Goal: Check status: Check status

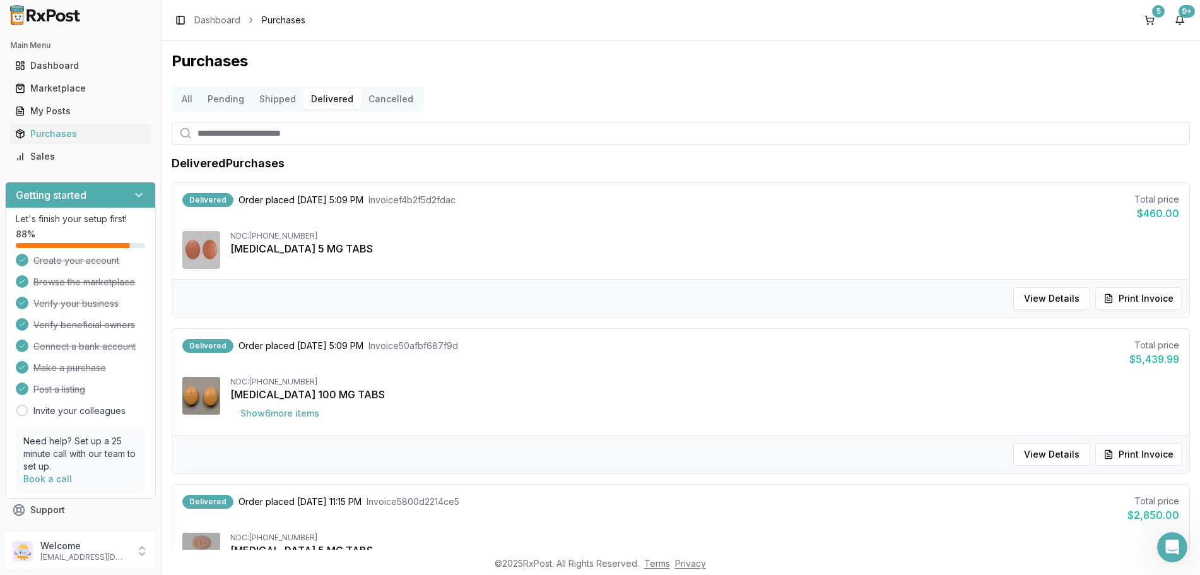
scroll to position [45, 0]
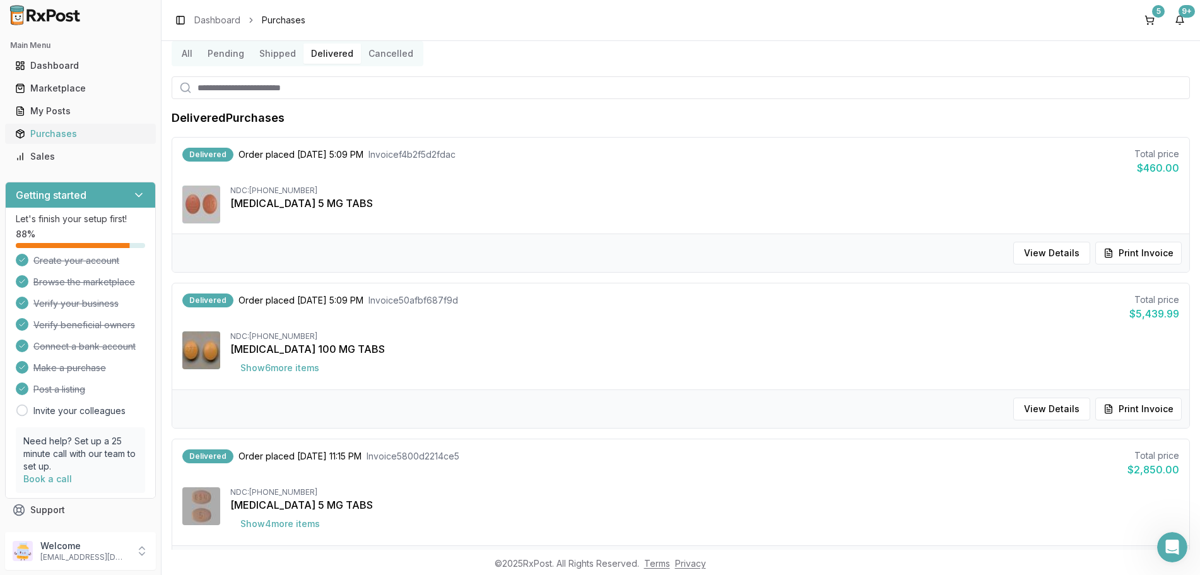
click at [62, 132] on div "Purchases" at bounding box center [80, 133] width 131 height 13
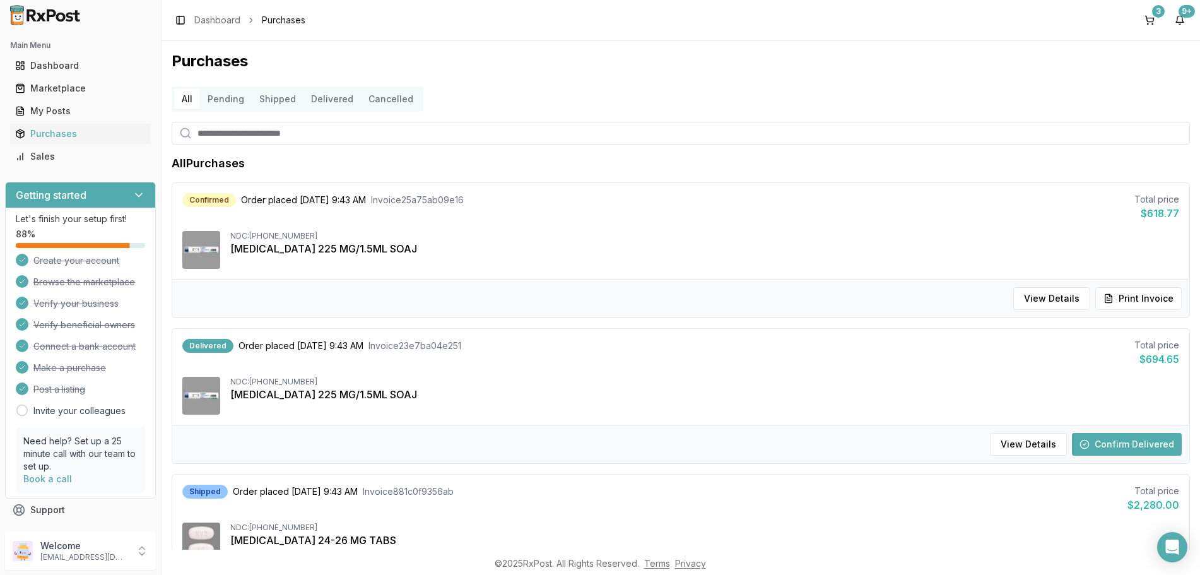
click at [326, 97] on button "Delivered" at bounding box center [332, 99] width 57 height 20
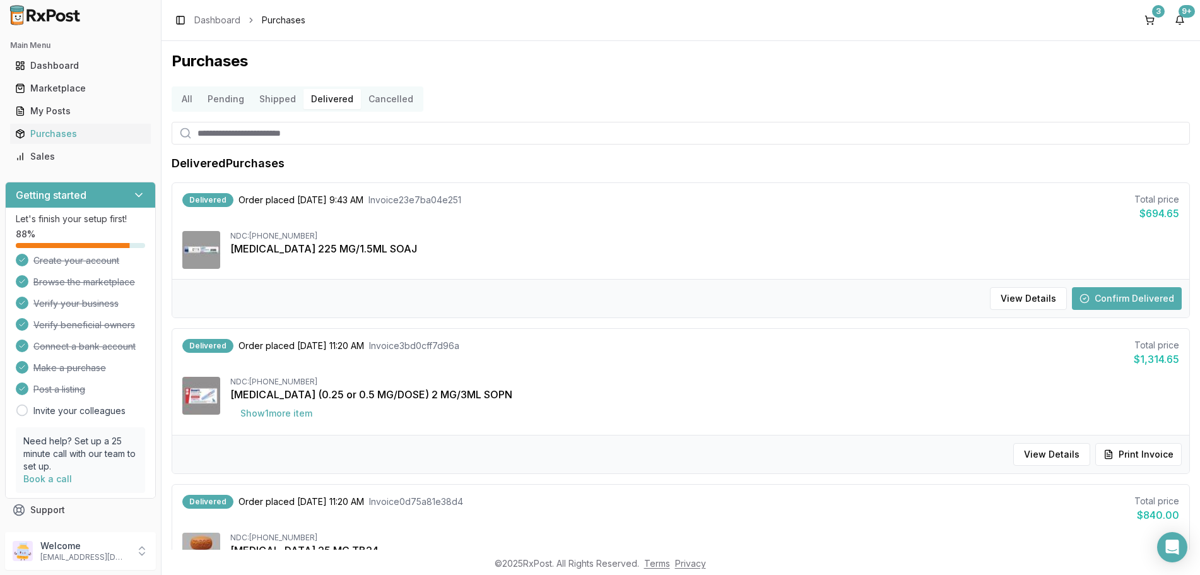
click at [288, 99] on button "Shipped" at bounding box center [278, 99] width 52 height 20
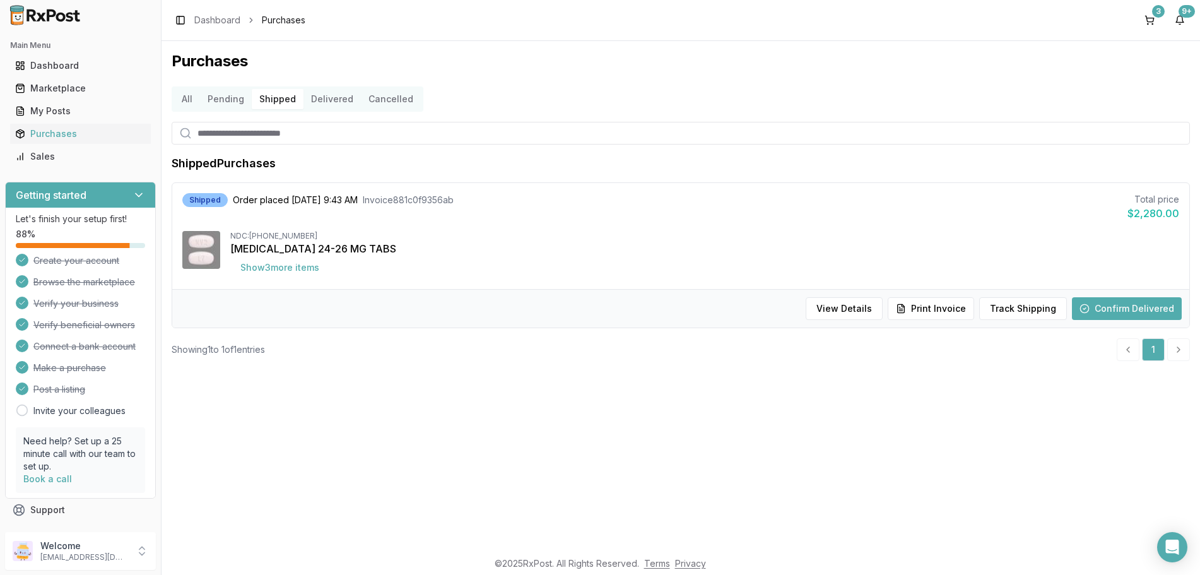
click at [326, 100] on button "Delivered" at bounding box center [332, 99] width 57 height 20
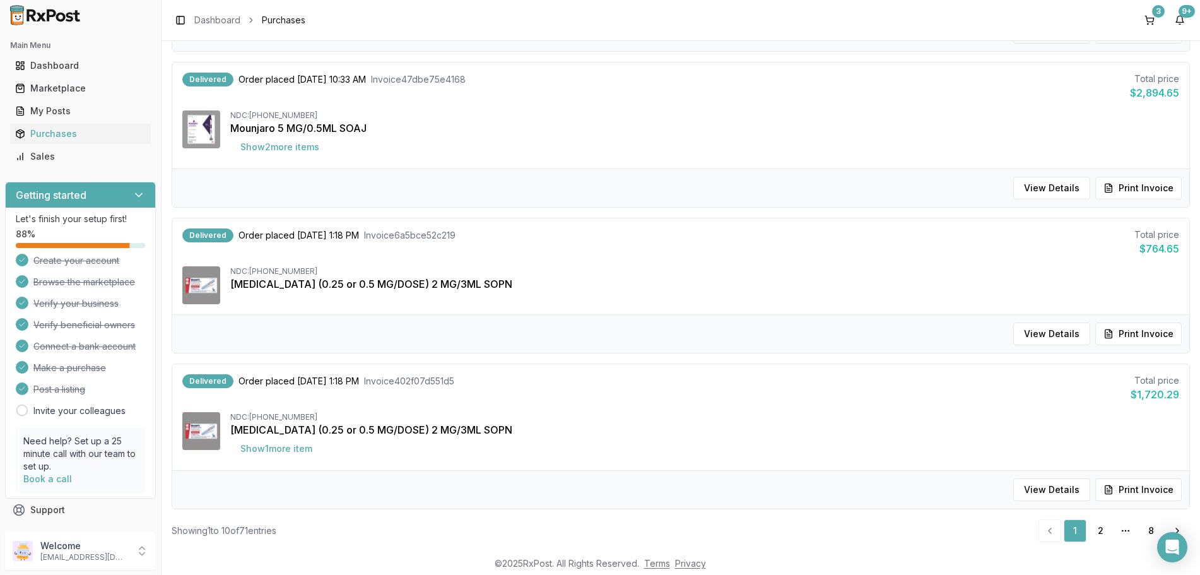
scroll to position [1204, 0]
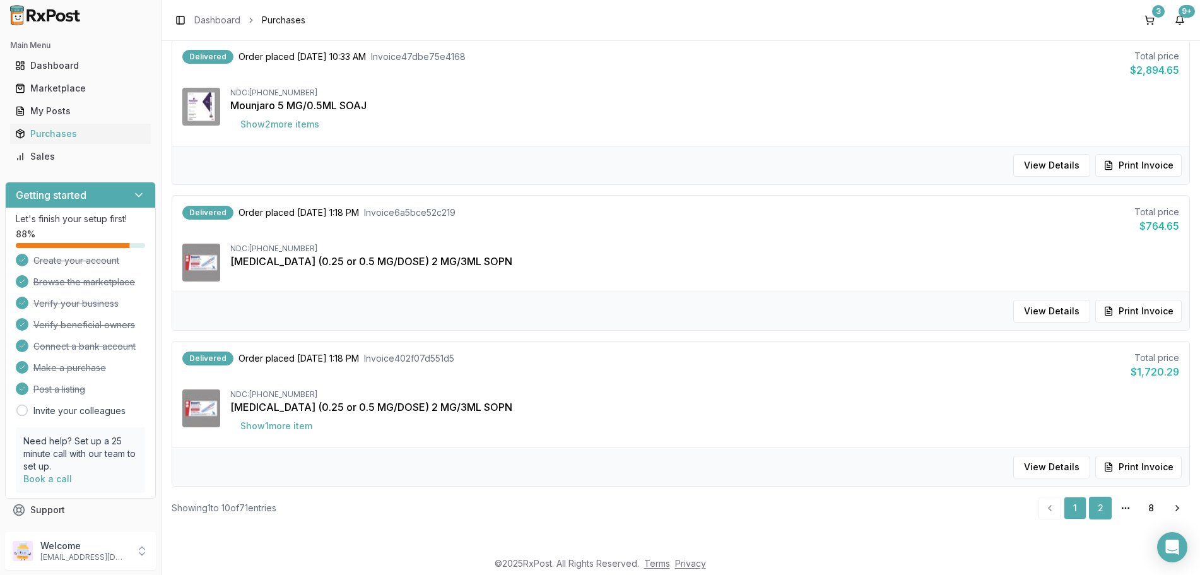
click at [1099, 502] on link "2" at bounding box center [1100, 508] width 23 height 23
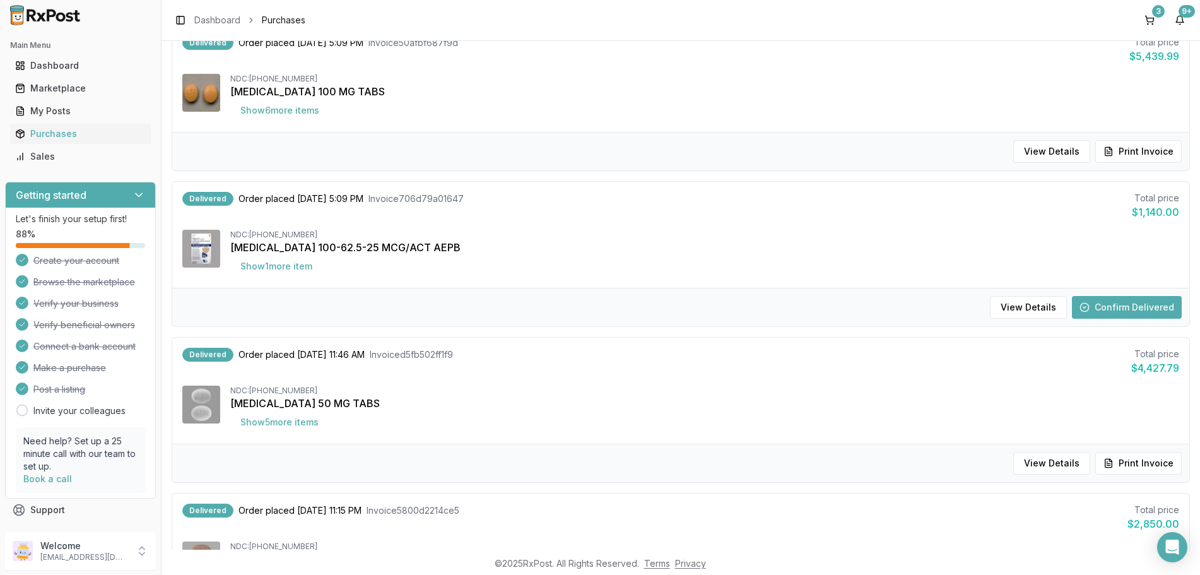
scroll to position [750, 0]
click at [1141, 306] on button "Confirm Delivered" at bounding box center [1127, 308] width 110 height 23
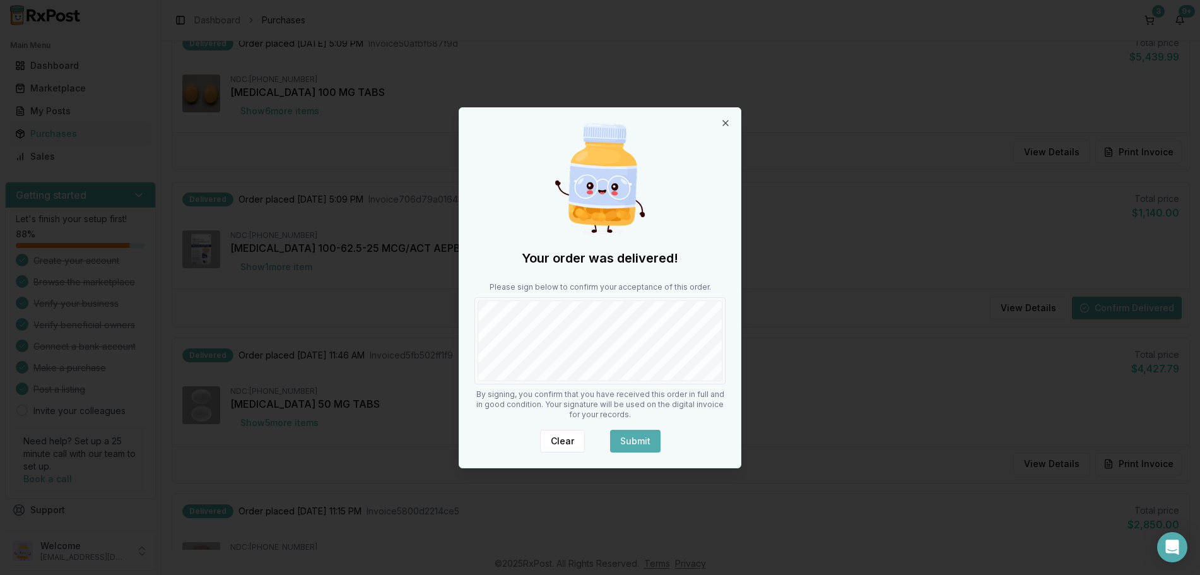
click at [645, 443] on button "Submit" at bounding box center [635, 441] width 50 height 23
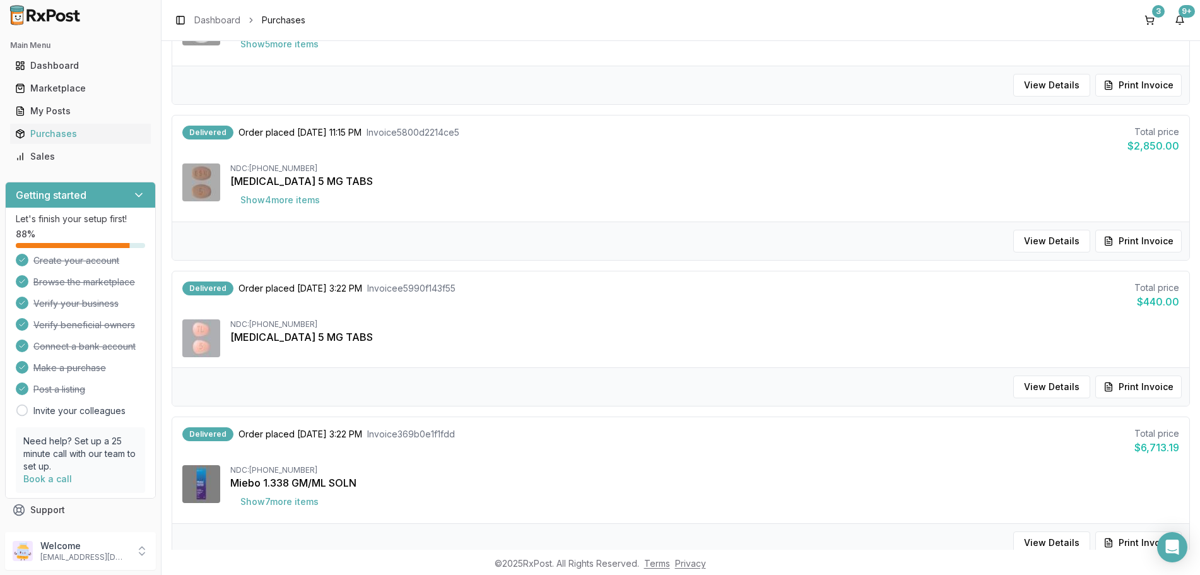
scroll to position [1204, 0]
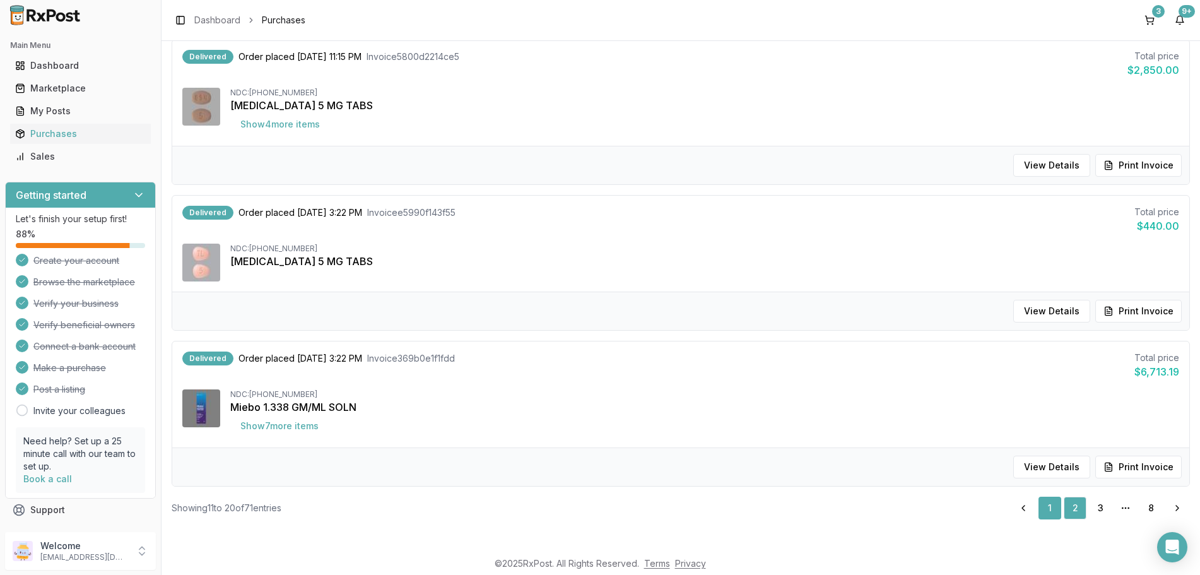
click at [1050, 509] on link "1" at bounding box center [1050, 508] width 23 height 23
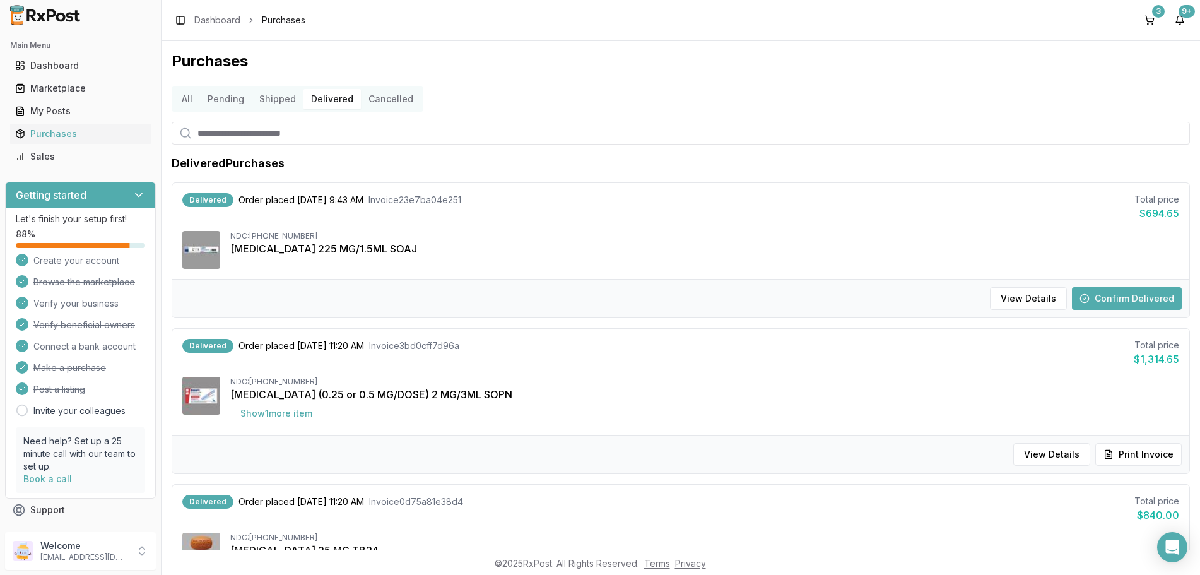
click at [273, 98] on button "Shipped" at bounding box center [278, 99] width 52 height 20
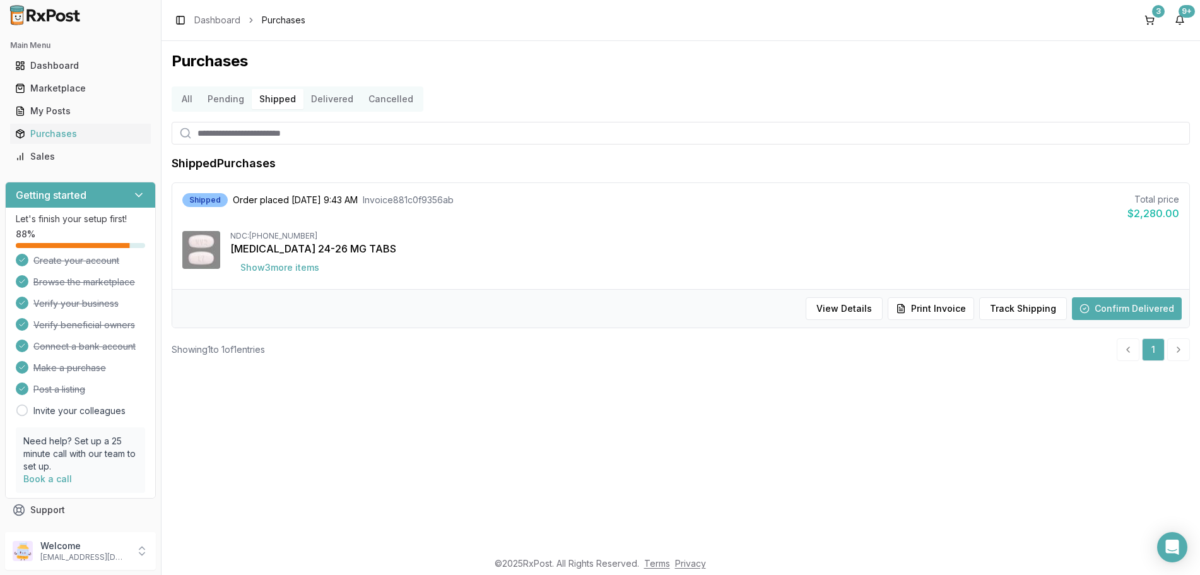
click at [342, 101] on button "Delivered" at bounding box center [332, 99] width 57 height 20
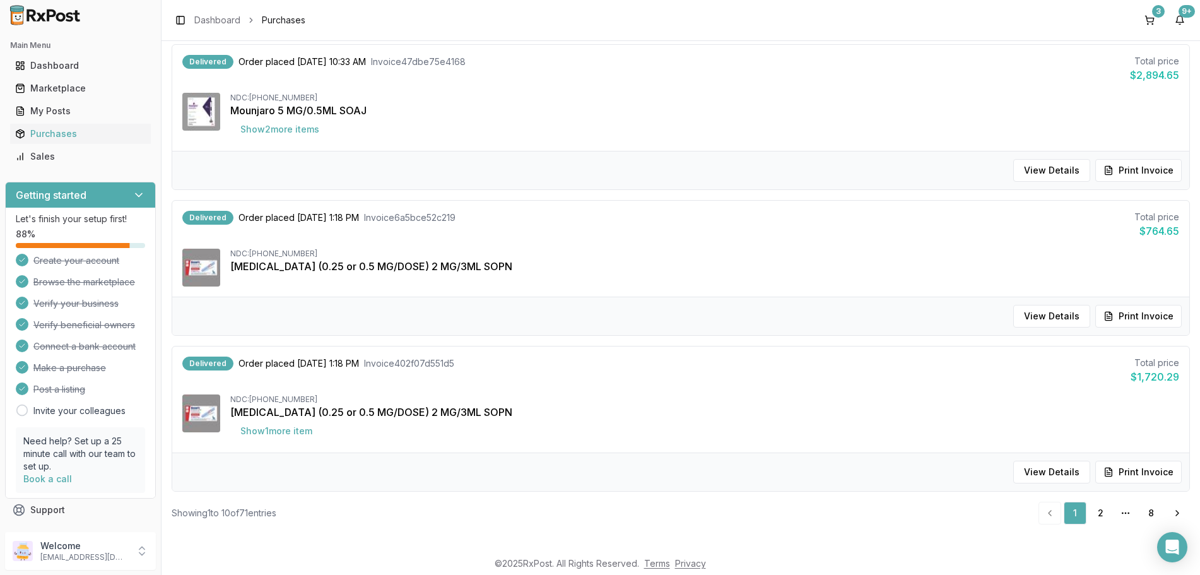
scroll to position [1204, 0]
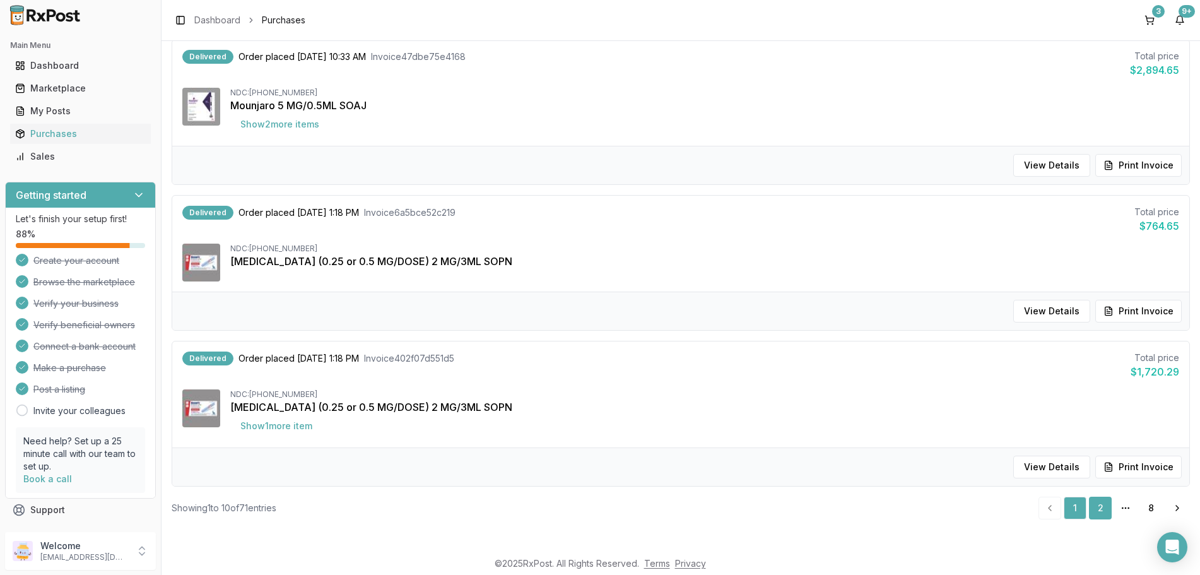
click at [1103, 510] on link "2" at bounding box center [1100, 508] width 23 height 23
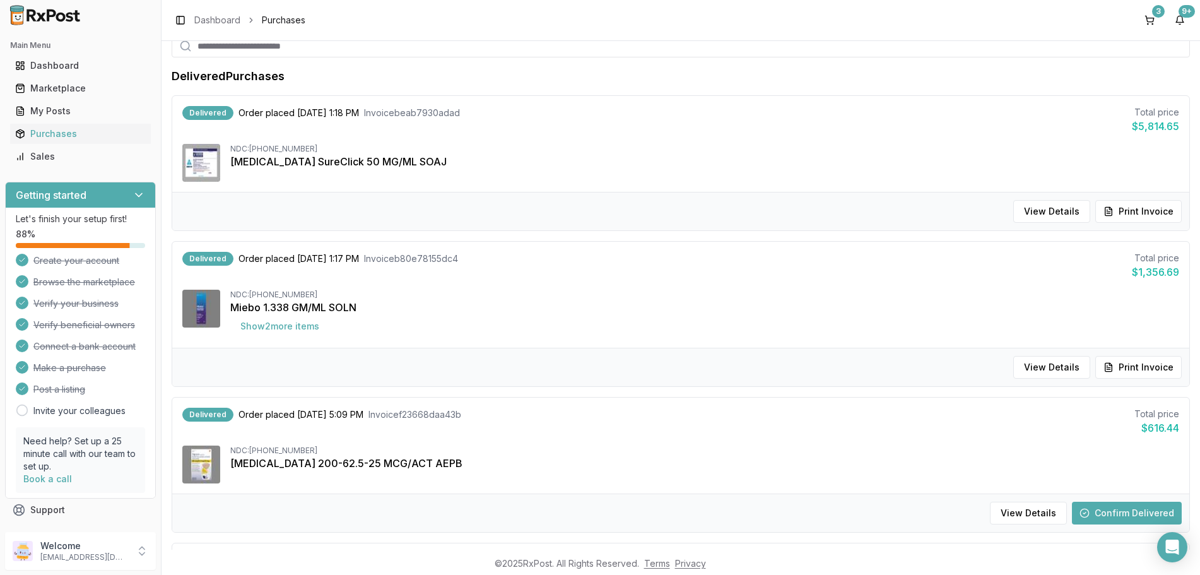
scroll to position [121, 0]
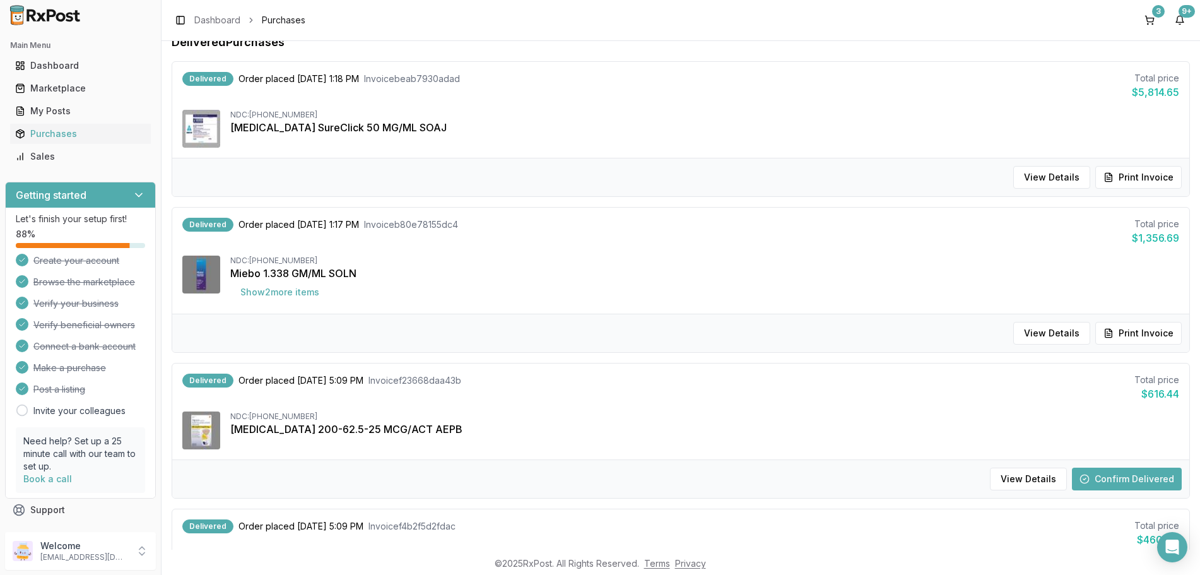
click at [1107, 470] on button "Confirm Delivered" at bounding box center [1127, 479] width 110 height 23
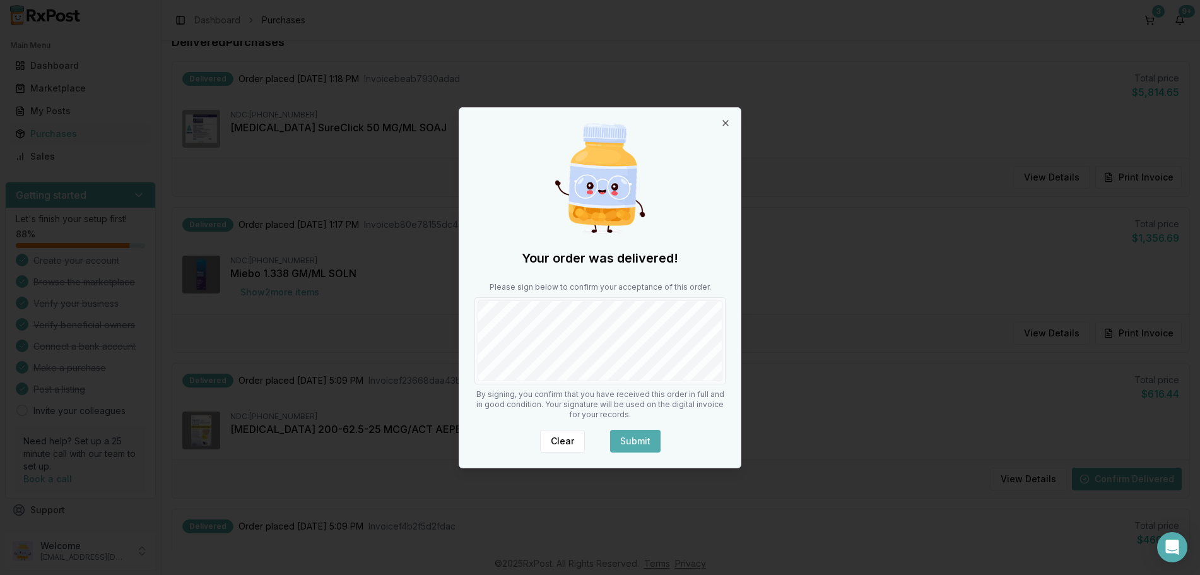
click at [631, 437] on button "Submit" at bounding box center [635, 441] width 50 height 23
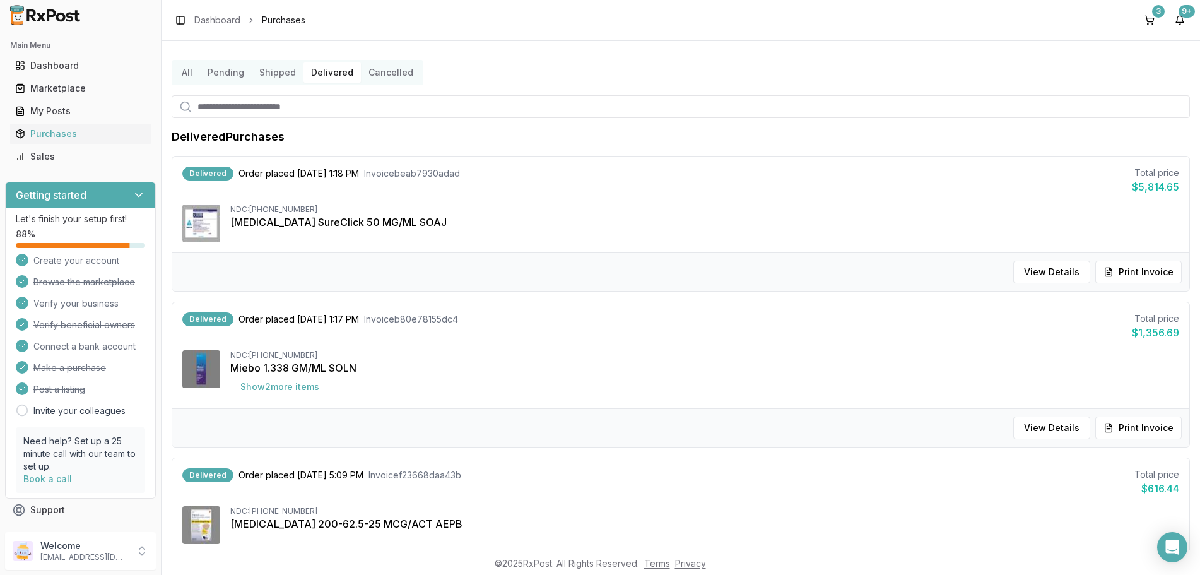
scroll to position [0, 0]
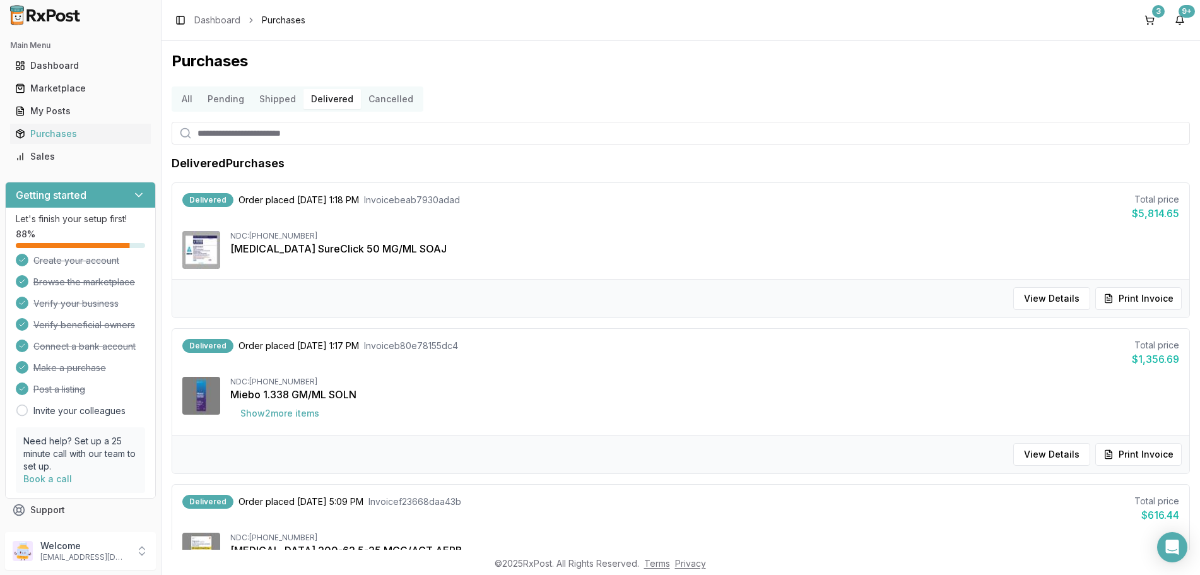
click at [287, 105] on button "Shipped" at bounding box center [278, 99] width 52 height 20
click at [322, 102] on button "Delivered" at bounding box center [332, 99] width 57 height 20
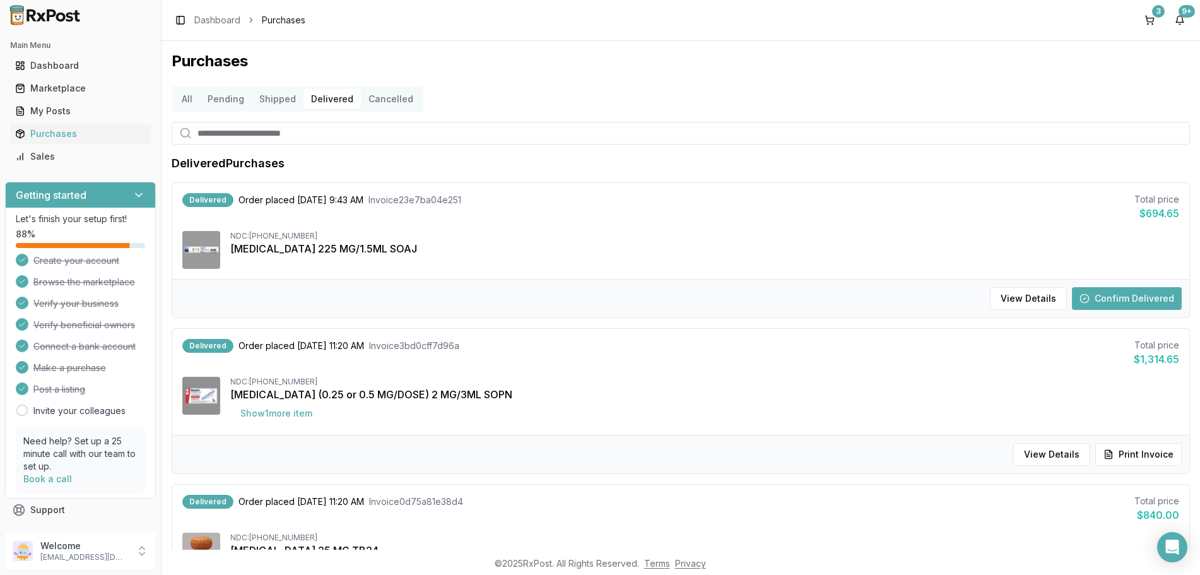
click at [329, 100] on button "Delivered" at bounding box center [332, 99] width 57 height 20
click at [1135, 303] on button "Confirm Delivered" at bounding box center [1127, 298] width 110 height 23
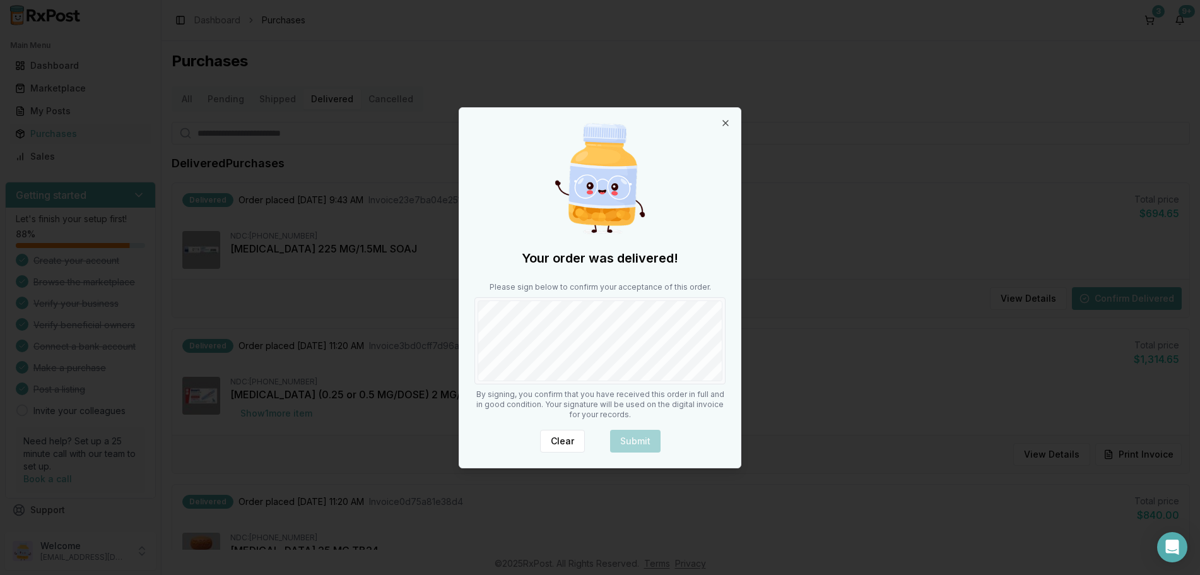
click at [600, 381] on div at bounding box center [600, 340] width 251 height 87
click at [632, 435] on button "Submit" at bounding box center [635, 441] width 50 height 23
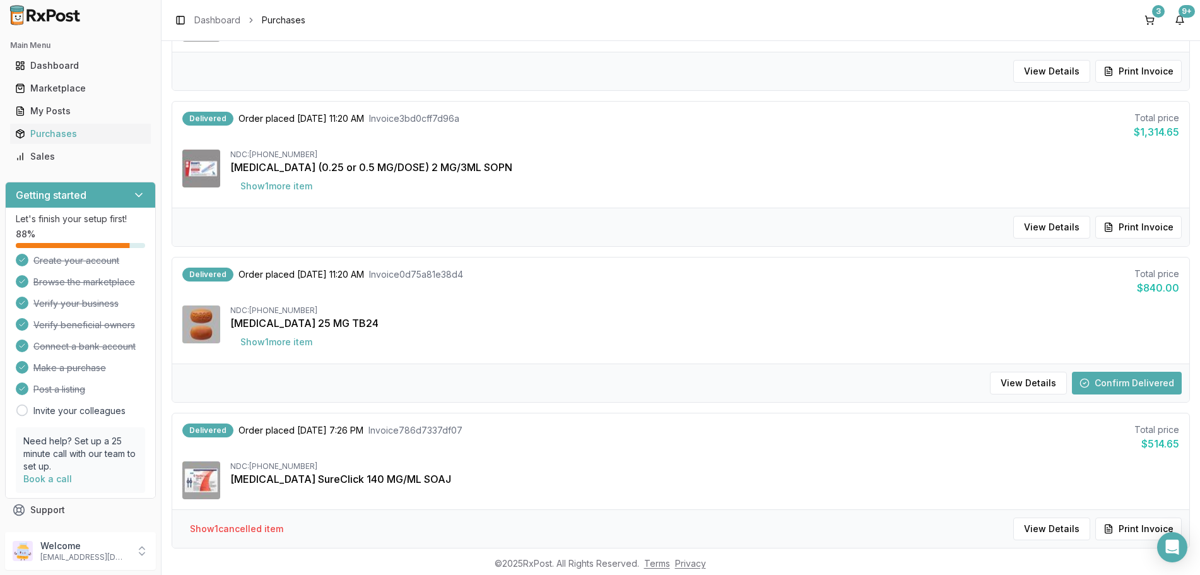
scroll to position [303, 0]
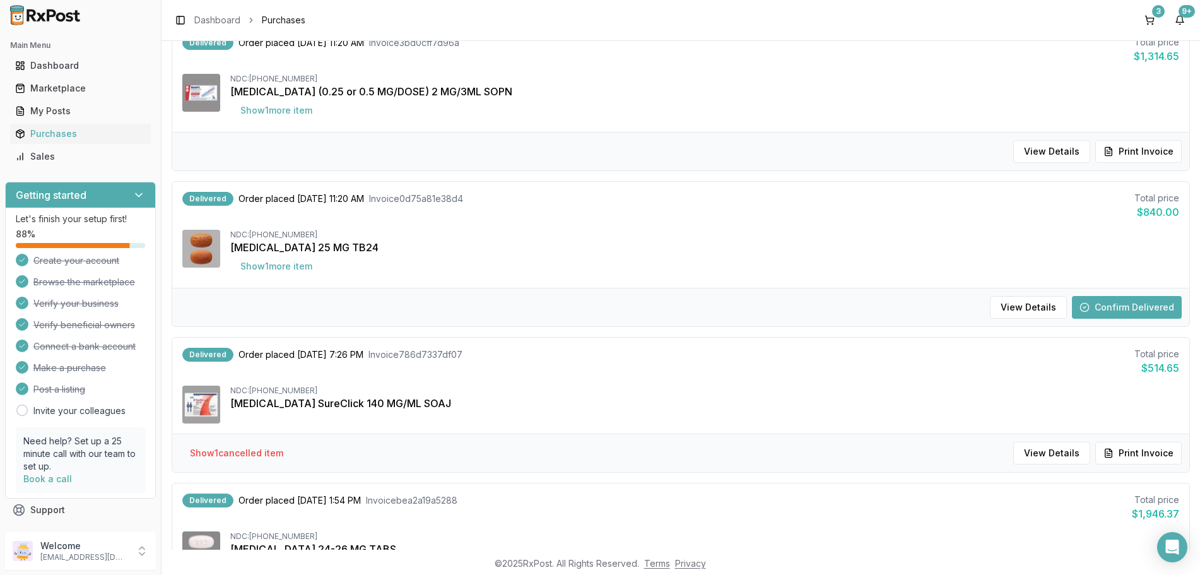
click at [1103, 307] on button "Confirm Delivered" at bounding box center [1127, 307] width 110 height 23
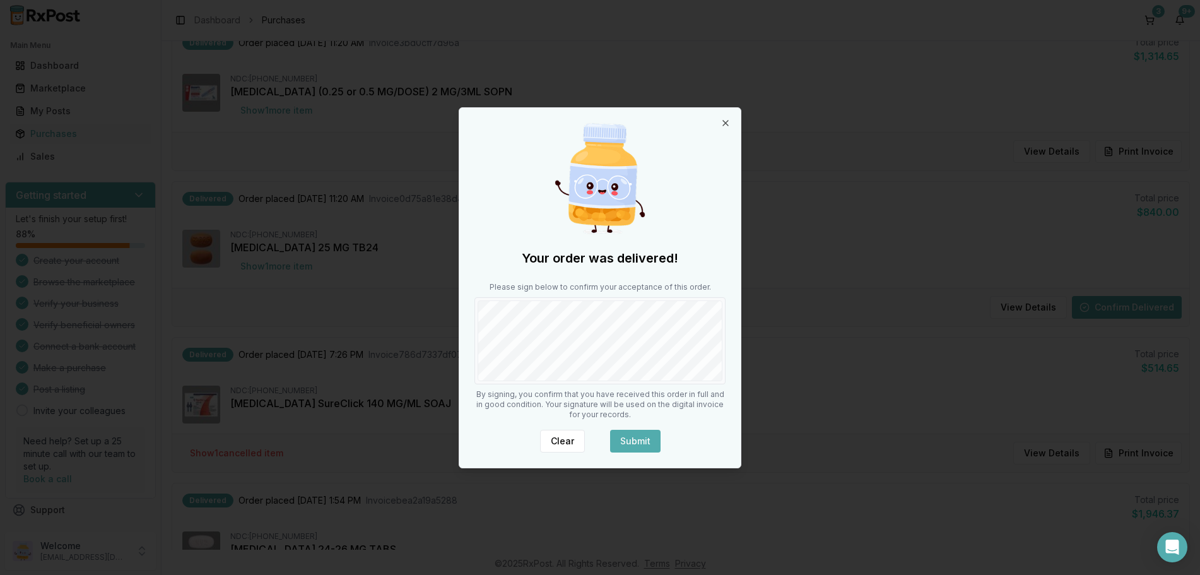
click at [625, 444] on button "Submit" at bounding box center [635, 441] width 50 height 23
